Goal: Task Accomplishment & Management: Manage account settings

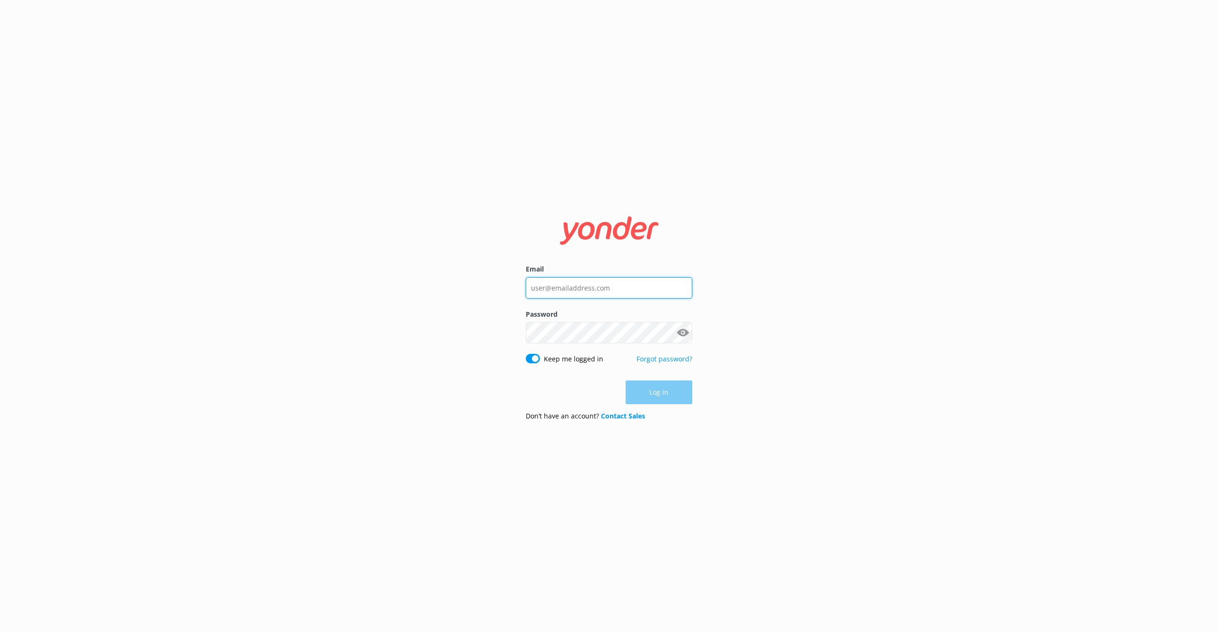
click at [619, 298] on div at bounding box center [609, 287] width 166 height 21
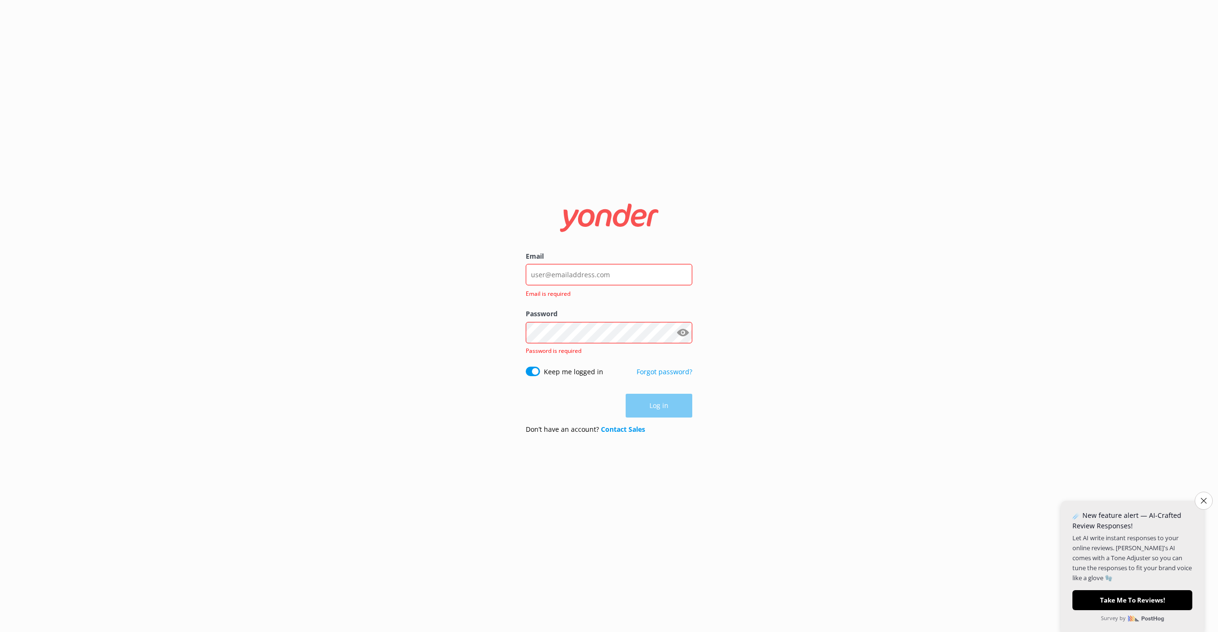
click at [619, 298] on div "Email Email is required" at bounding box center [609, 280] width 166 height 58
drag, startPoint x: 600, startPoint y: 283, endPoint x: 595, endPoint y: 278, distance: 6.4
click at [597, 281] on input "Email" at bounding box center [609, 274] width 166 height 21
click at [595, 278] on input "Email" at bounding box center [609, 274] width 166 height 21
type input "[EMAIL_ADDRESS][DOMAIN_NAME]"
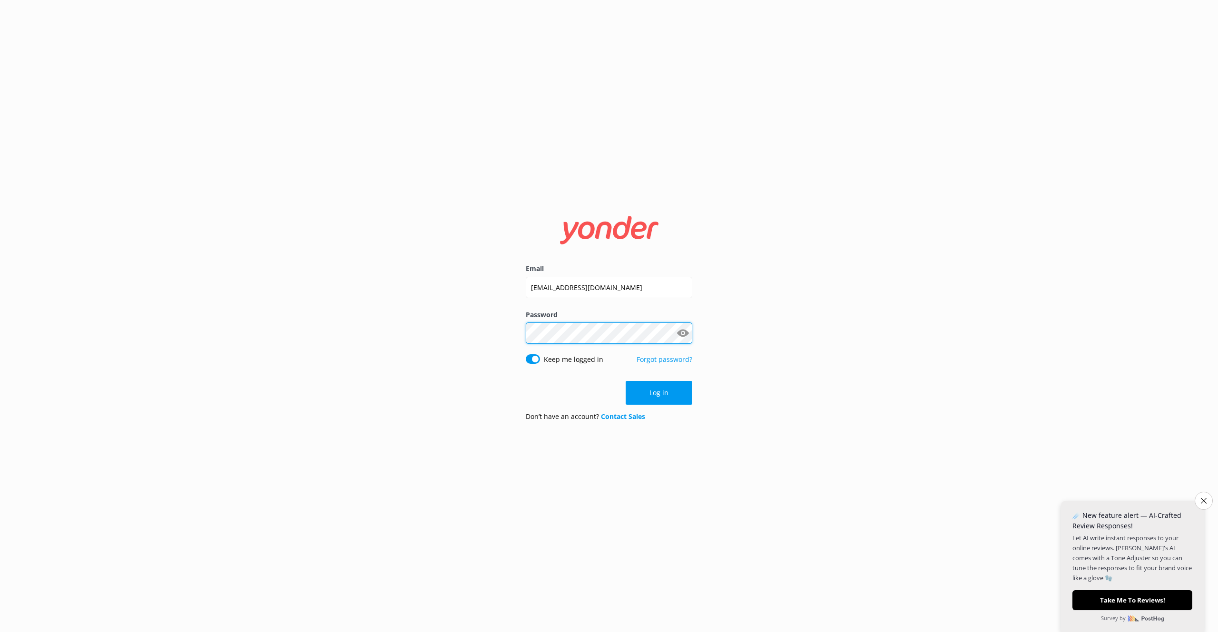
click button "Log in" at bounding box center [658, 393] width 67 height 24
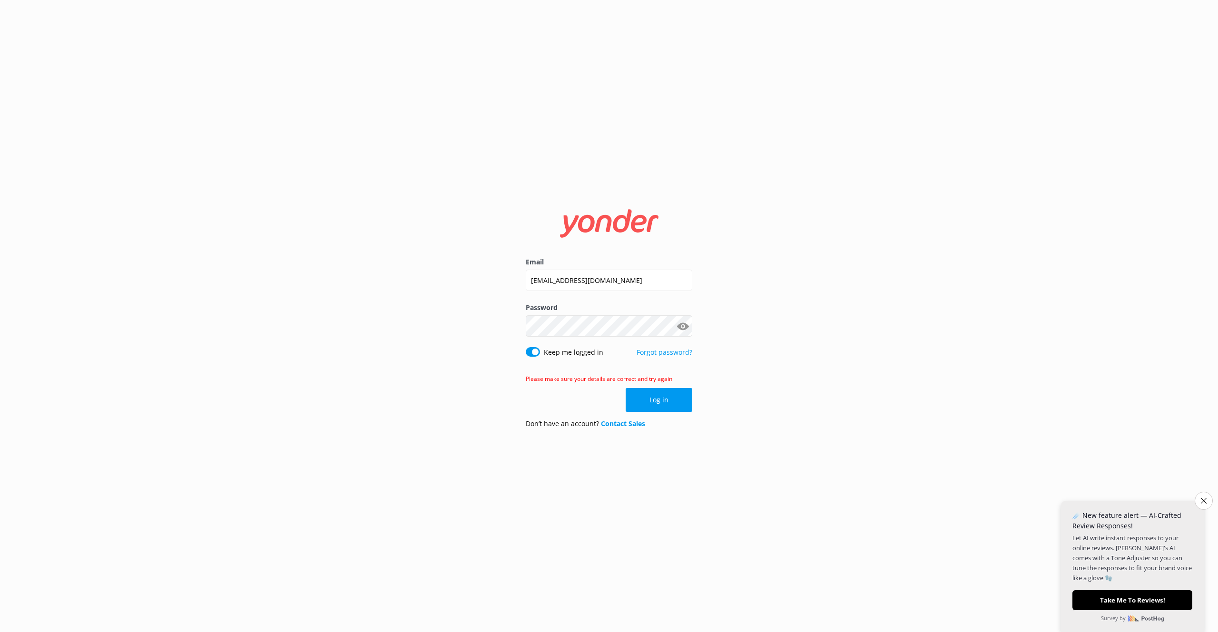
click at [590, 312] on label "Password" at bounding box center [609, 307] width 166 height 10
click at [678, 322] on button "Show password" at bounding box center [682, 326] width 19 height 19
click at [673, 409] on button "Log in" at bounding box center [658, 400] width 67 height 24
